Goal: Navigation & Orientation: Find specific page/section

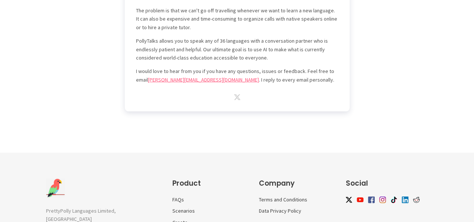
scroll to position [2274, 0]
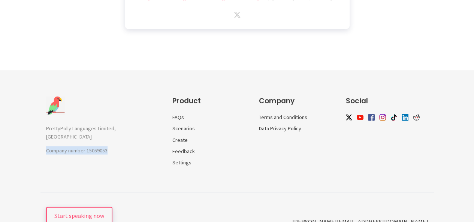
drag, startPoint x: 40, startPoint y: 126, endPoint x: 123, endPoint y: 126, distance: 83.2
click at [123, 126] on div "PrettyPolly Languages Limited, UK Company number 15059053 Product FAQs Scenario…" at bounding box center [237, 144] width 405 height 95
click at [164, 70] on footer "PrettyPolly Languages Limited, UK Company number 15059053 Product FAQs Scenario…" at bounding box center [237, 154] width 474 height 169
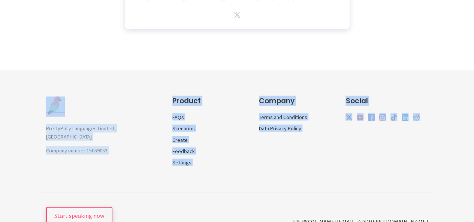
drag, startPoint x: 48, startPoint y: 82, endPoint x: 437, endPoint y: 151, distance: 395.3
click at [437, 151] on footer "PrettyPolly Languages Limited, UK Company number 15059053 Product FAQs Scenario…" at bounding box center [237, 154] width 474 height 169
click at [437, 151] on div "PrettyPolly Languages Limited, UK Company number 15059053 Product FAQs Scenario…" at bounding box center [237, 144] width 405 height 95
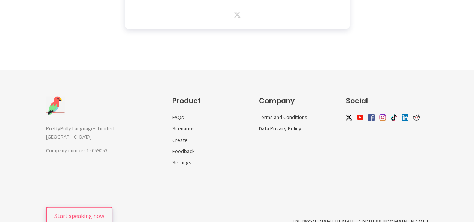
click at [441, 211] on div "Start speaking now [PERSON_NAME][EMAIL_ADDRESS][DOMAIN_NAME]" at bounding box center [237, 216] width 474 height 48
drag, startPoint x: 446, startPoint y: 205, endPoint x: 50, endPoint y: 63, distance: 420.5
click at [50, 70] on footer "PrettyPolly Languages Limited, UK Company number 15059053 Product FAQs Scenario…" at bounding box center [237, 154] width 474 height 169
click at [200, 159] on li "Settings" at bounding box center [207, 162] width 71 height 7
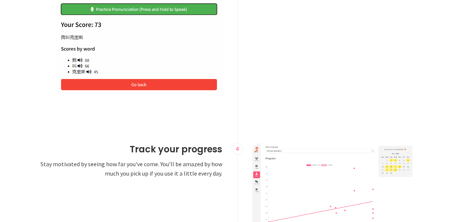
scroll to position [961, 0]
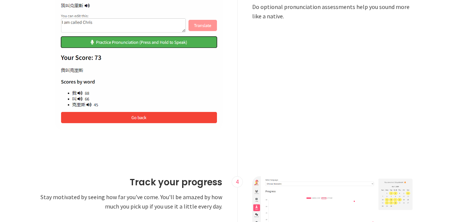
drag, startPoint x: 54, startPoint y: 57, endPoint x: 117, endPoint y: 112, distance: 84.5
click at [117, 112] on div at bounding box center [138, 58] width 197 height 145
click at [106, 109] on img at bounding box center [138, 58] width 167 height 144
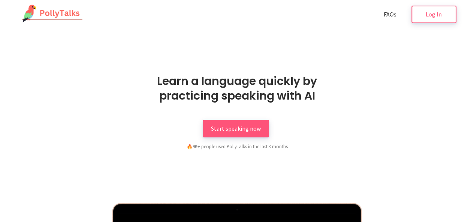
scroll to position [0, 0]
